Goal: Task Accomplishment & Management: Complete application form

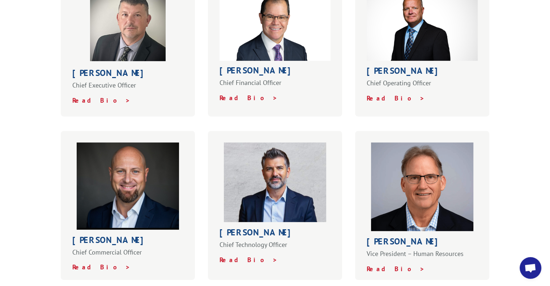
scroll to position [303, 0]
click at [93, 97] on strong "Read Bio >" at bounding box center [101, 101] width 58 height 8
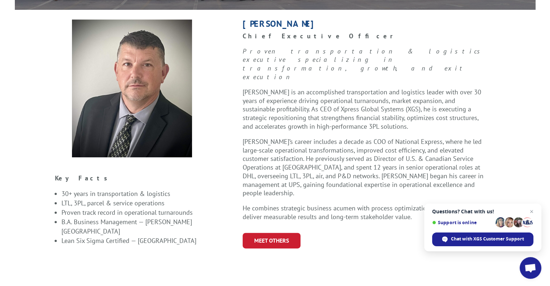
scroll to position [204, 0]
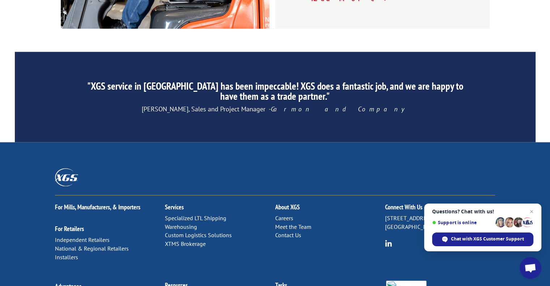
scroll to position [1145, 0]
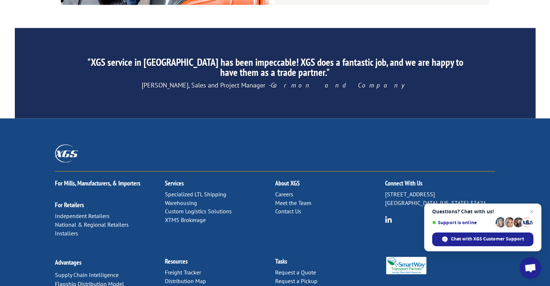
click at [291, 208] on link "Contact Us" at bounding box center [288, 211] width 26 height 7
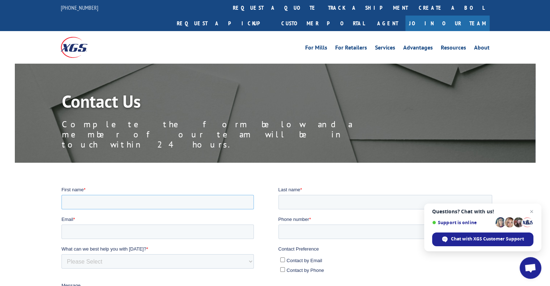
click at [230, 198] on input "First name *" at bounding box center [157, 202] width 192 height 14
type input "w"
type input "[PERSON_NAME]"
click at [299, 201] on input "Last name *" at bounding box center [385, 202] width 214 height 14
type input "Bennett"
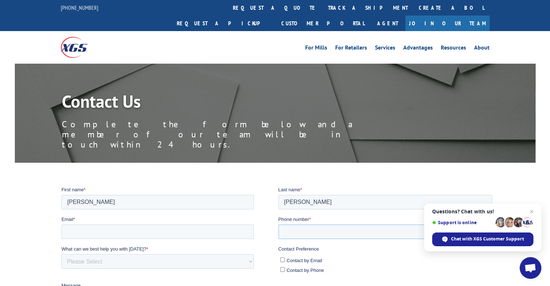
click at [298, 230] on input "Phone number *" at bounding box center [385, 231] width 214 height 14
type input "7705008325"
drag, startPoint x: 146, startPoint y: 230, endPoint x: 72, endPoint y: 234, distance: 74.6
click at [72, 234] on input "wgbennett7@icloud.com" at bounding box center [157, 231] width 192 height 14
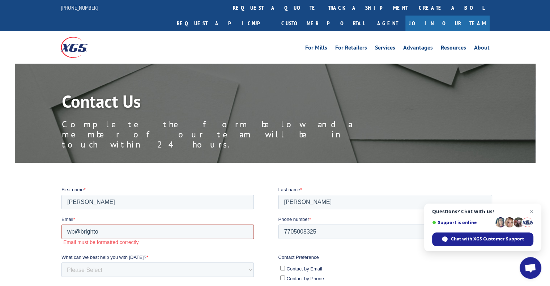
type input "wb@brighton-properties.com"
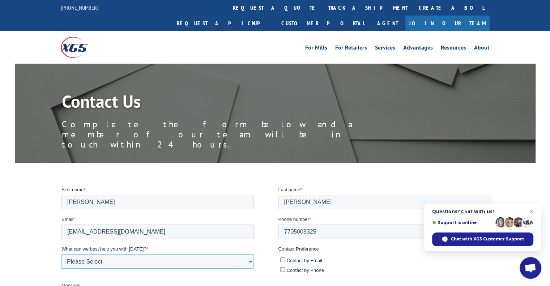
click at [125, 262] on select "Please Select Quoting, Opening New Account, or New Business Opportunity Shipmen…" at bounding box center [157, 261] width 192 height 14
select select "Other"
click at [61, 254] on select "Please Select Quoting, Opening New Account, or New Business Opportunity Shipmen…" at bounding box center [157, 261] width 192 height 14
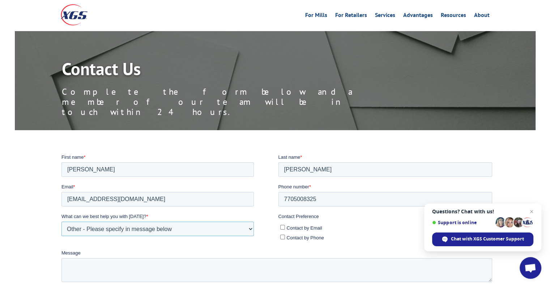
scroll to position [34, 0]
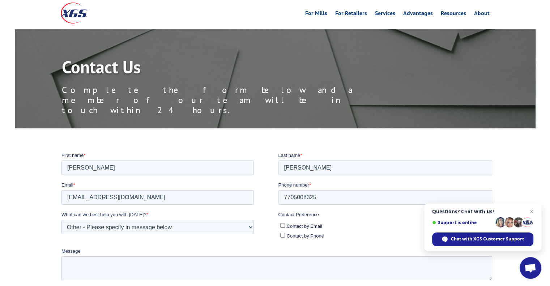
click at [283, 226] on input "Contact by Email" at bounding box center [282, 225] width 5 height 5
checkbox input "true"
click at [282, 233] on input "Contact by Phone" at bounding box center [282, 235] width 5 height 5
checkbox input "true"
click at [212, 266] on textarea "Message" at bounding box center [276, 268] width 431 height 24
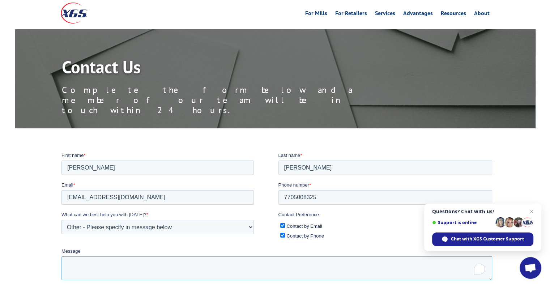
paste textarea "I’m currently helping lease two large warehouse properties — a 121,000 SF build…"
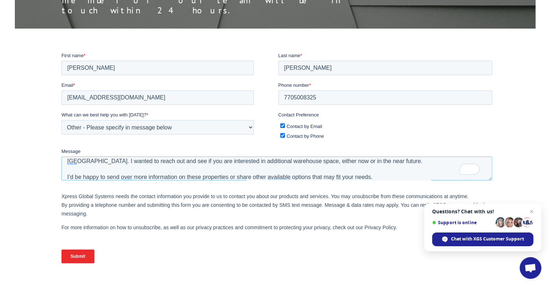
scroll to position [0, 0]
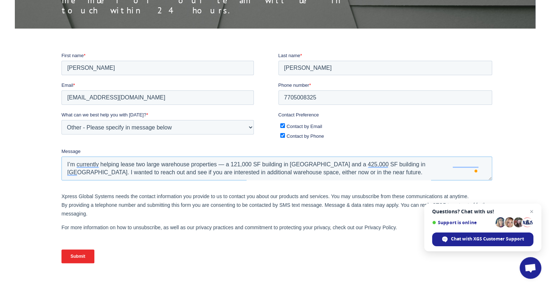
type textarea "I’m currently helping lease two large warehouse properties — a 121,000 SF build…"
click at [88, 256] on input "Submit" at bounding box center [77, 256] width 33 height 14
